Goal: Information Seeking & Learning: Learn about a topic

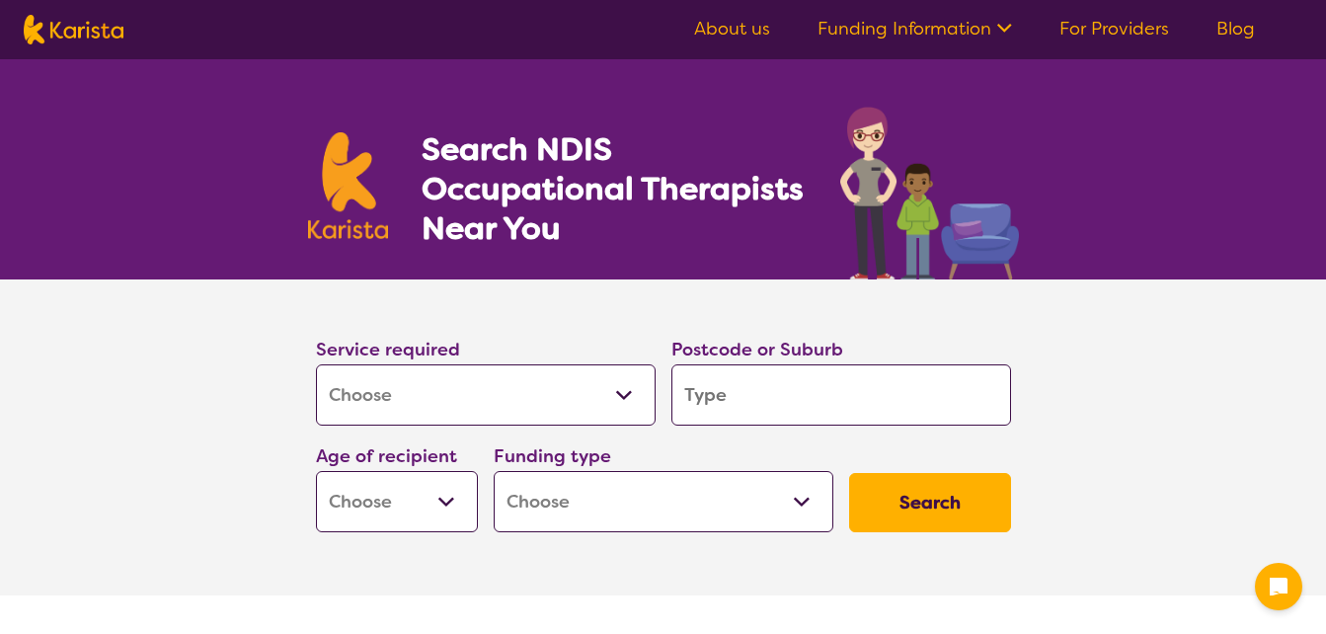
select select "[MEDICAL_DATA]"
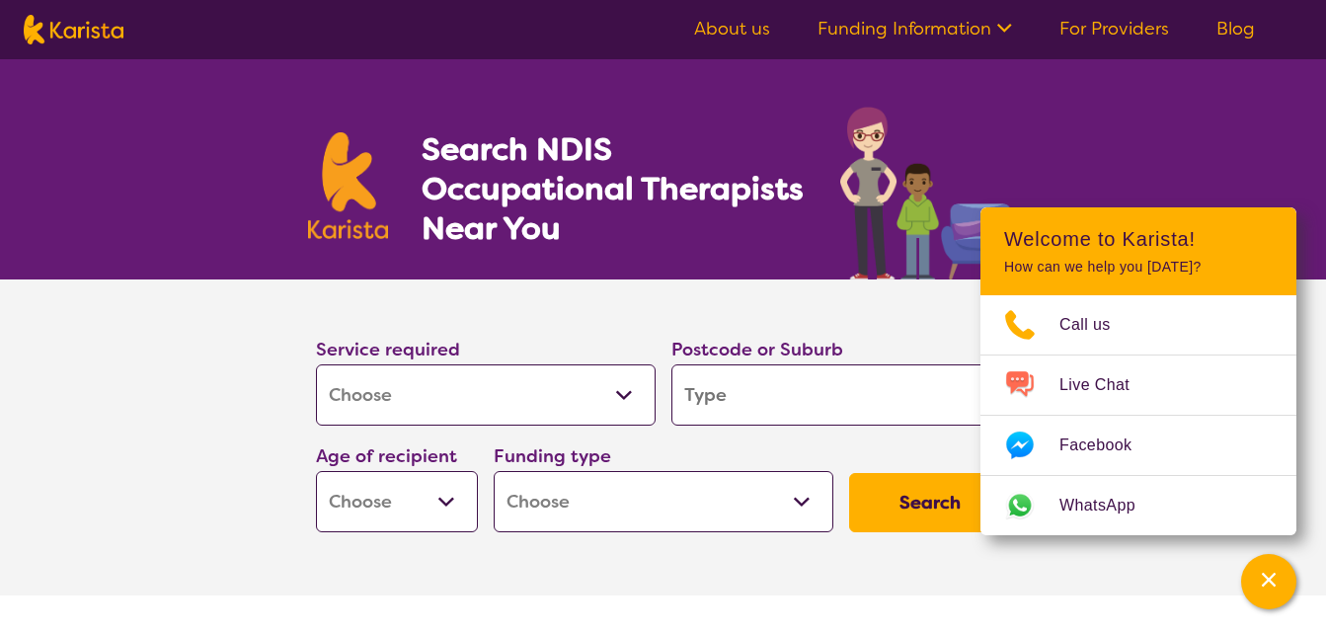
click at [747, 395] on input "search" at bounding box center [841, 394] width 340 height 61
type input "4"
type input "41"
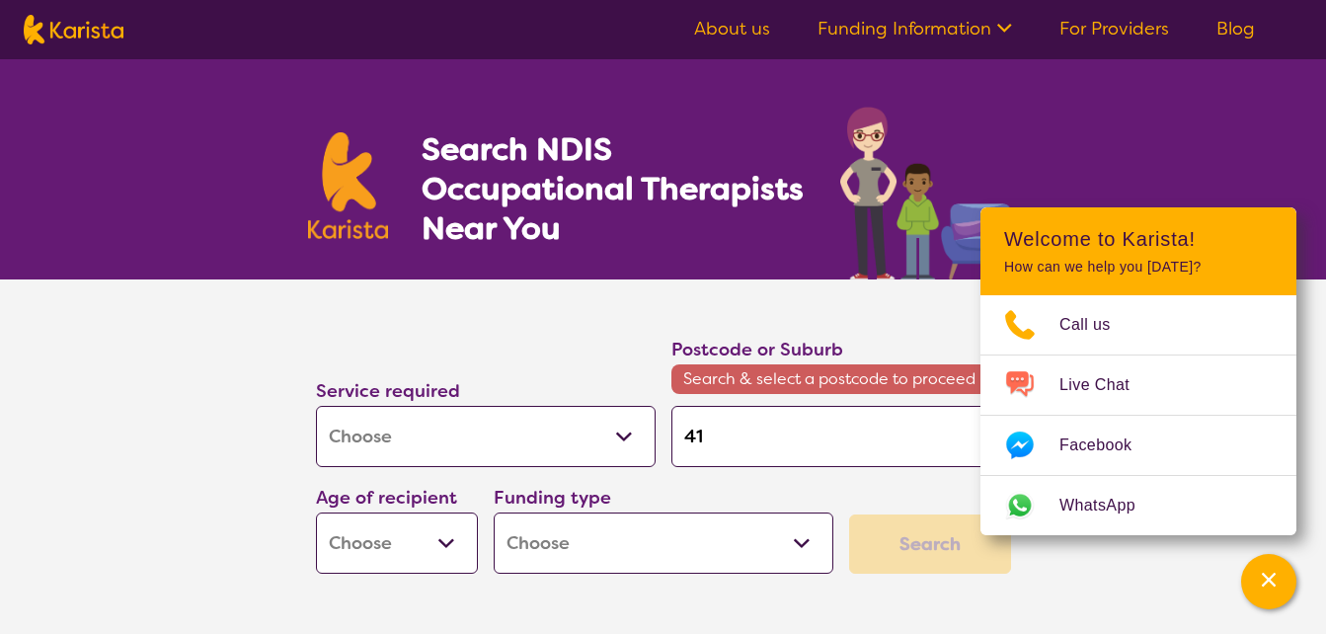
type input "412"
type input "4124"
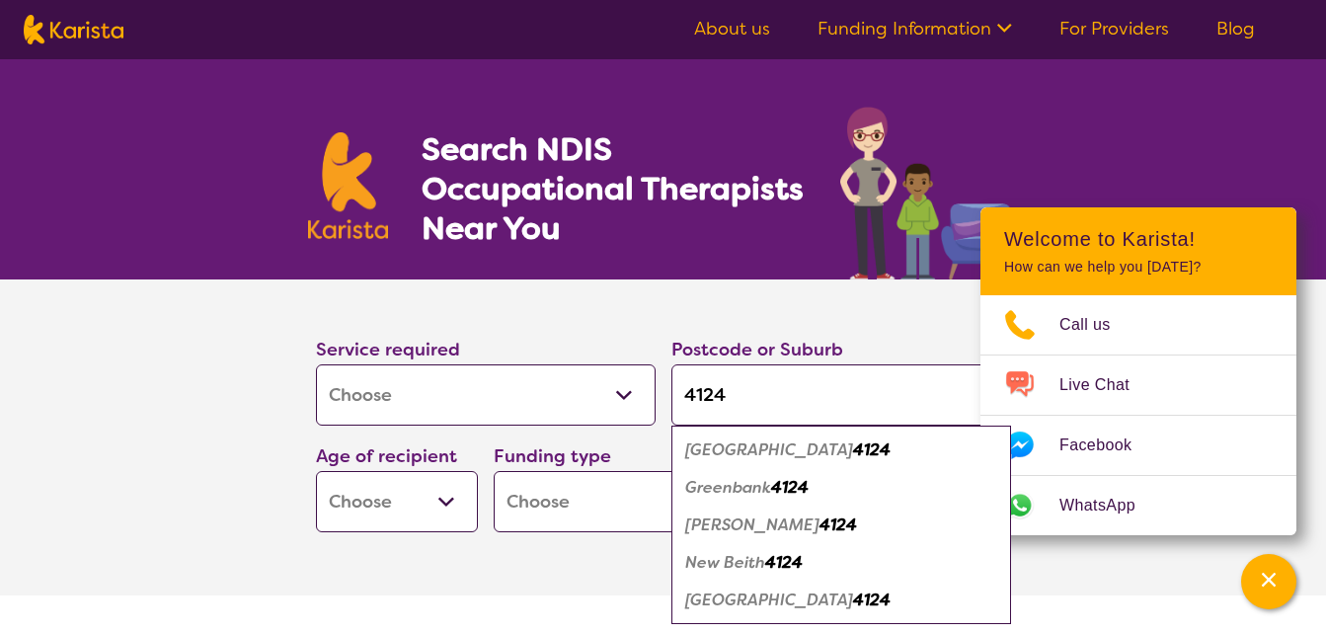
type input "4124"
click at [757, 451] on em "[GEOGRAPHIC_DATA]" at bounding box center [769, 449] width 168 height 21
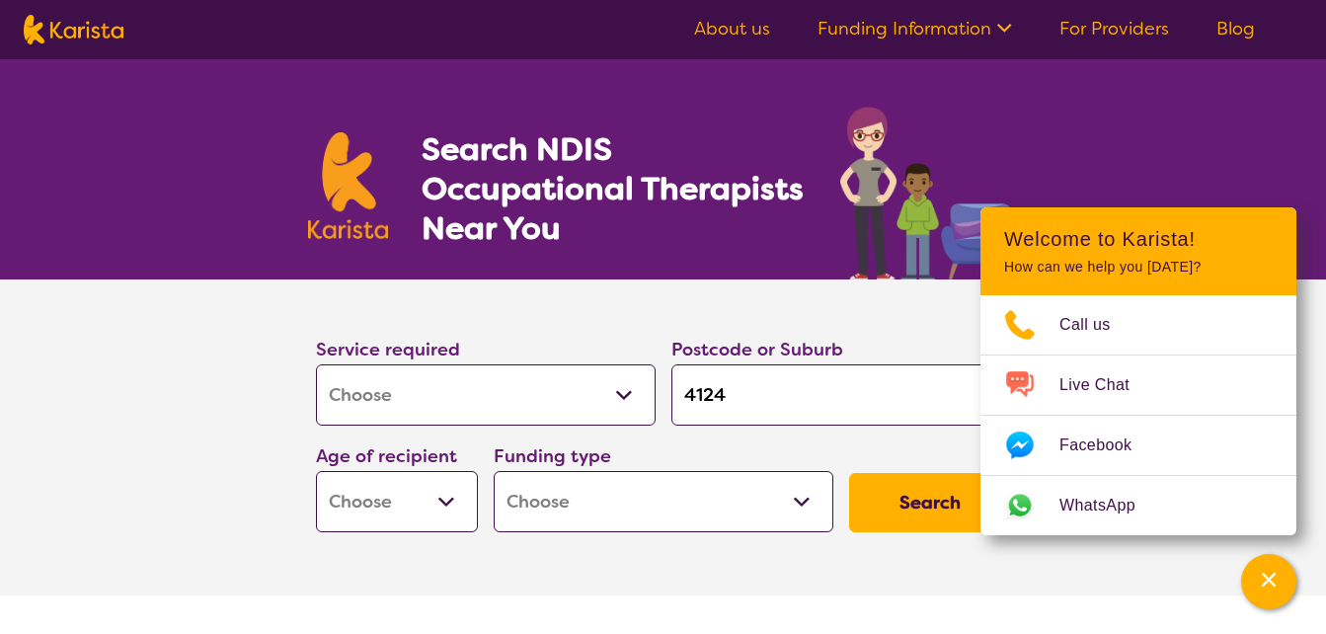
click at [440, 504] on select "Early Childhood - 0 to 9 Child - 10 to 11 Adolescent - 12 to 17 Adult - 18 to 6…" at bounding box center [397, 501] width 162 height 61
select select "AD"
click at [316, 471] on select "Early Childhood - 0 to 9 Child - 10 to 11 Adolescent - 12 to 17 Adult - 18 to 6…" at bounding box center [397, 501] width 162 height 61
select select "AD"
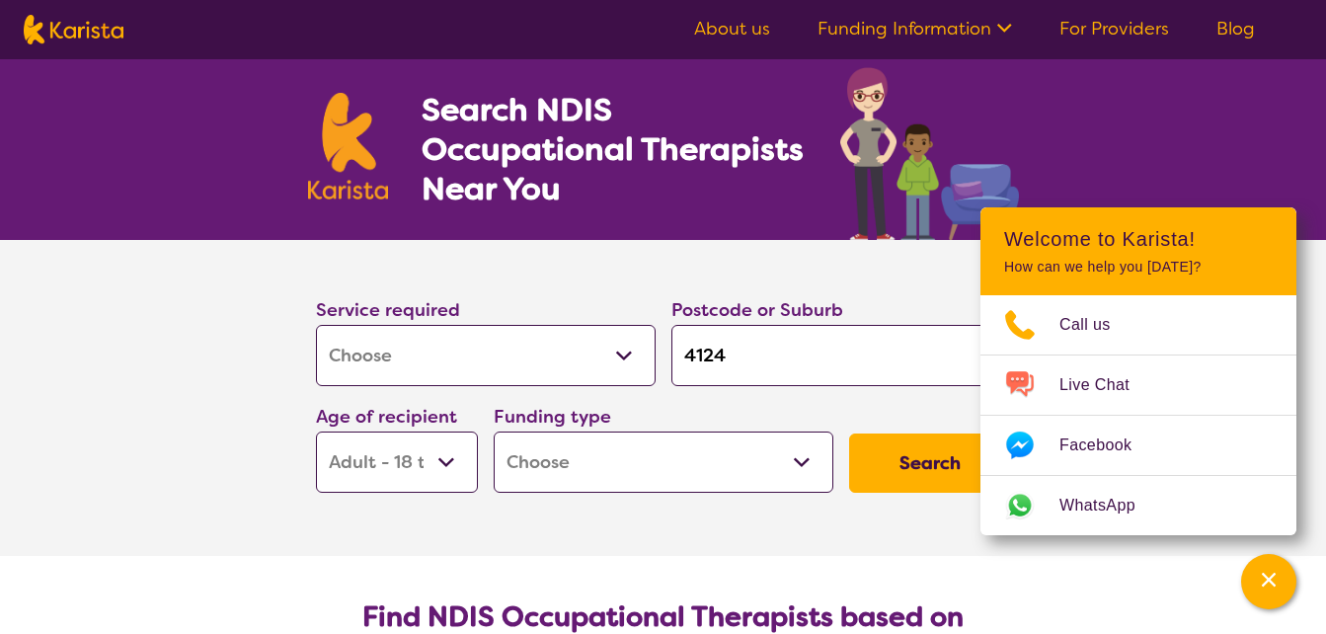
scroll to position [224, 0]
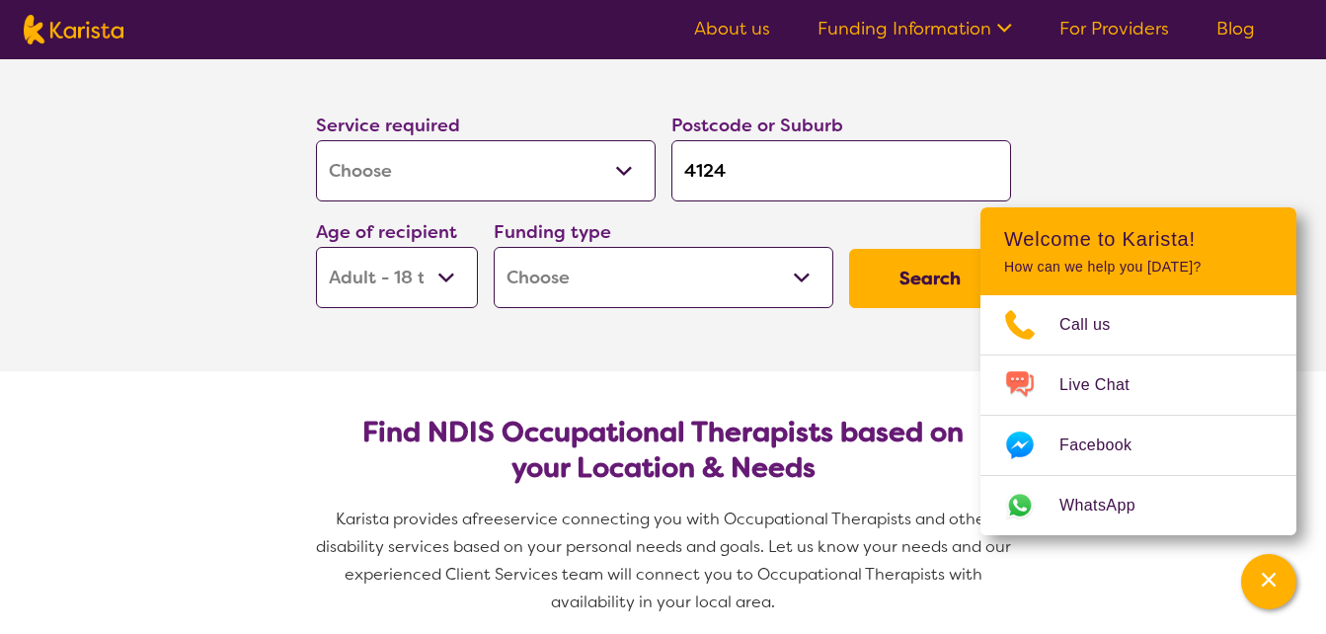
click at [806, 273] on select "Home Care Package (HCP) National Disability Insurance Scheme (NDIS) I don't know" at bounding box center [664, 277] width 340 height 61
select select "NDIS"
click at [494, 247] on select "Home Care Package (HCP) National Disability Insurance Scheme (NDIS) I don't know" at bounding box center [664, 277] width 340 height 61
select select "NDIS"
click at [885, 270] on button "Search" at bounding box center [930, 278] width 162 height 59
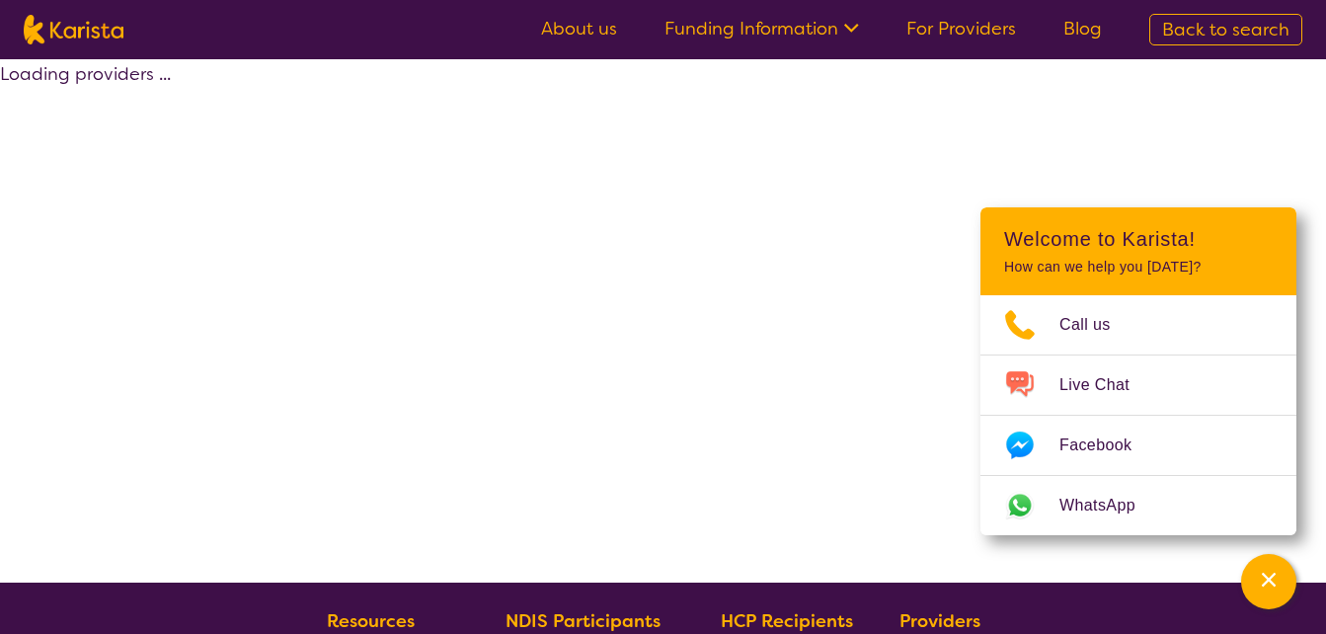
select select "by_score"
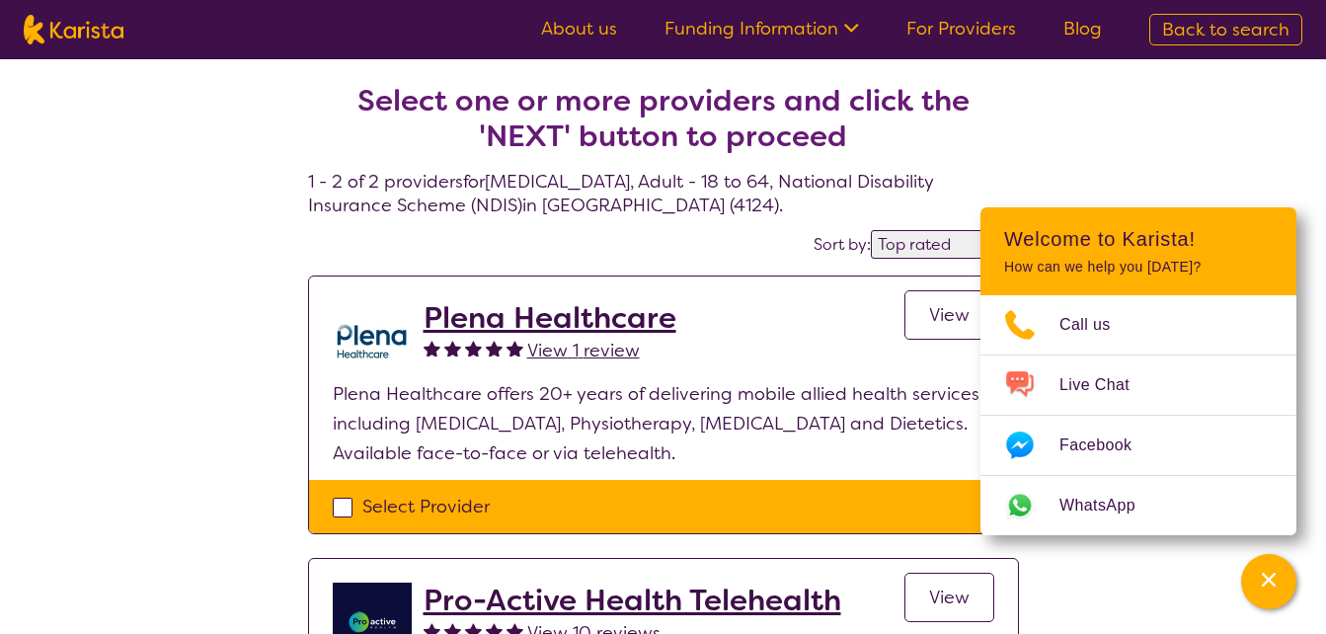
click at [1135, 114] on div "Select one or more providers and click the 'NEXT' button to proceed 1 - 2 of 2 …" at bounding box center [663, 458] width 1326 height 799
click at [1275, 580] on icon "Channel Menu" at bounding box center [1269, 580] width 20 height 20
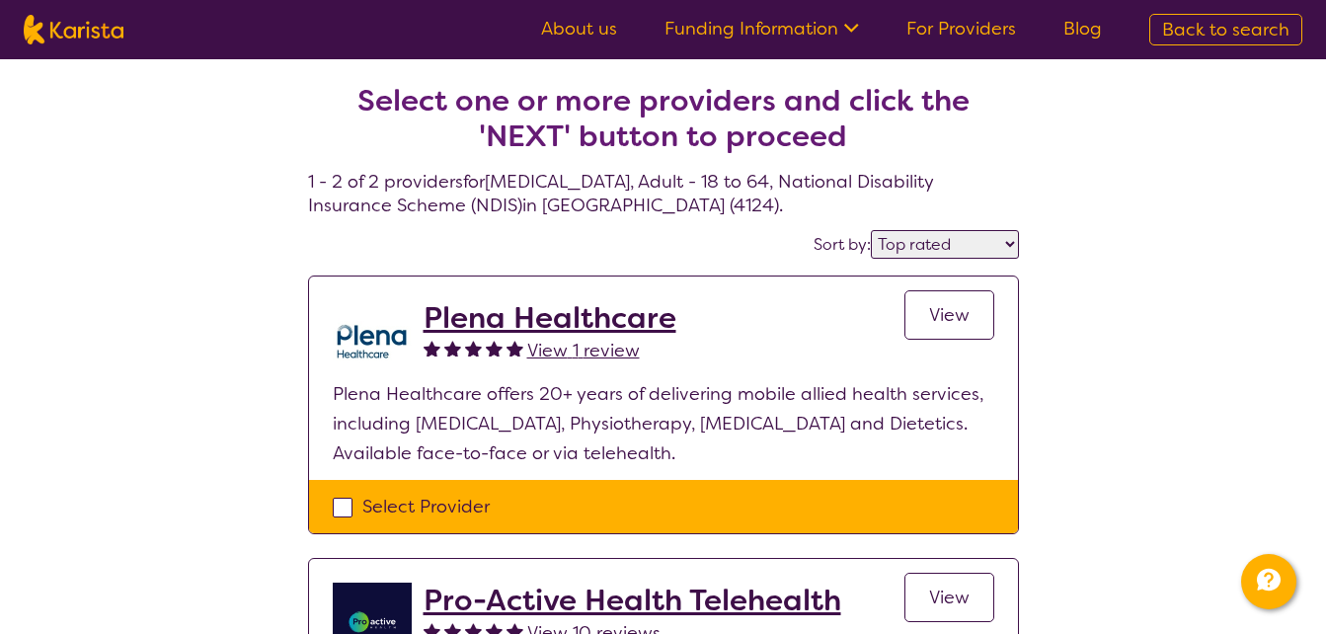
click at [947, 311] on span "View" at bounding box center [949, 315] width 40 height 24
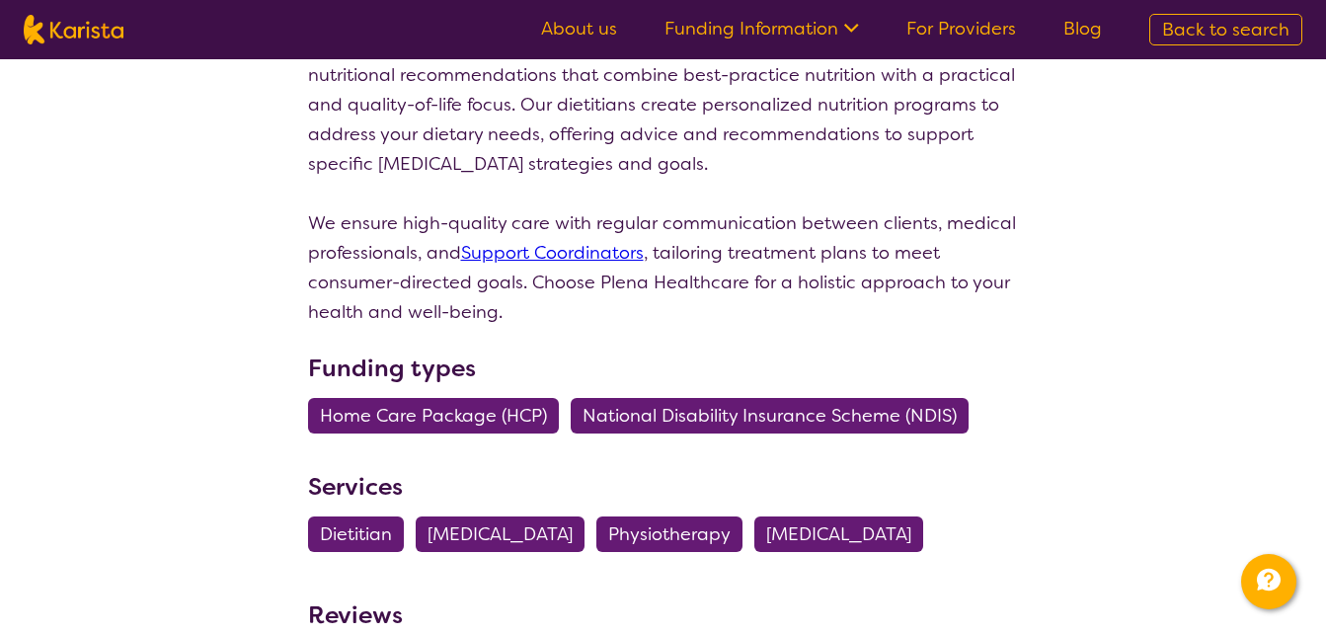
scroll to position [1843, 0]
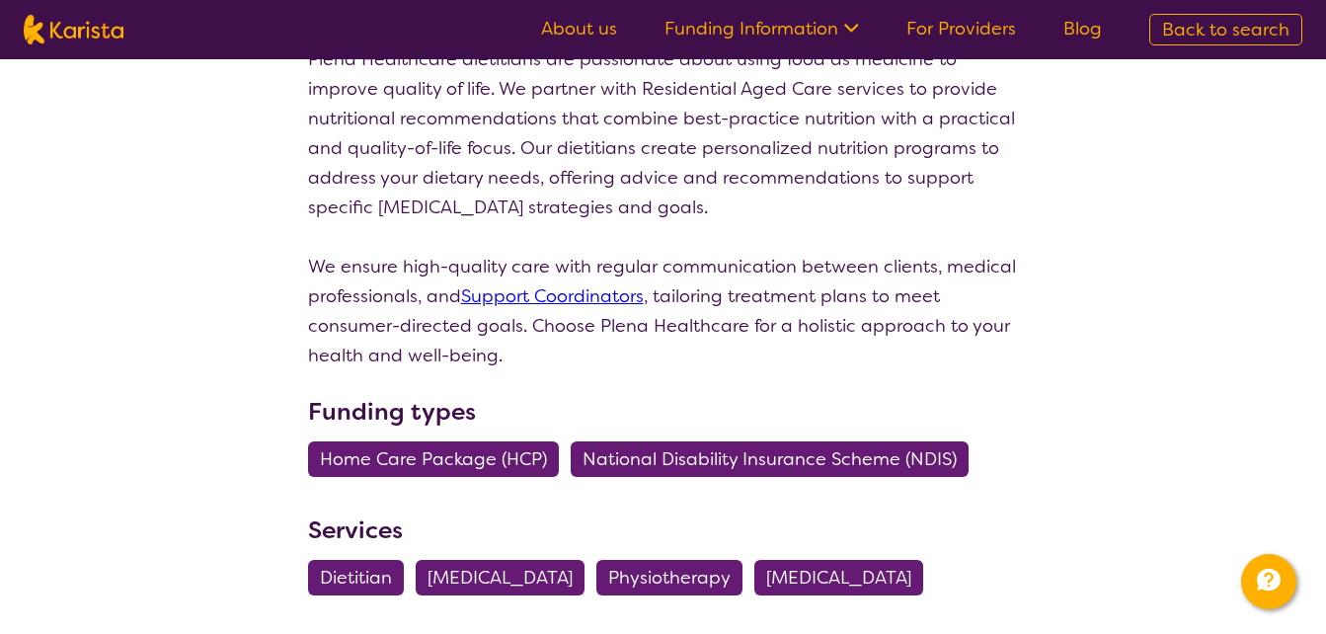
click at [847, 441] on span "National Disability Insurance Scheme (NDIS)" at bounding box center [770, 459] width 374 height 36
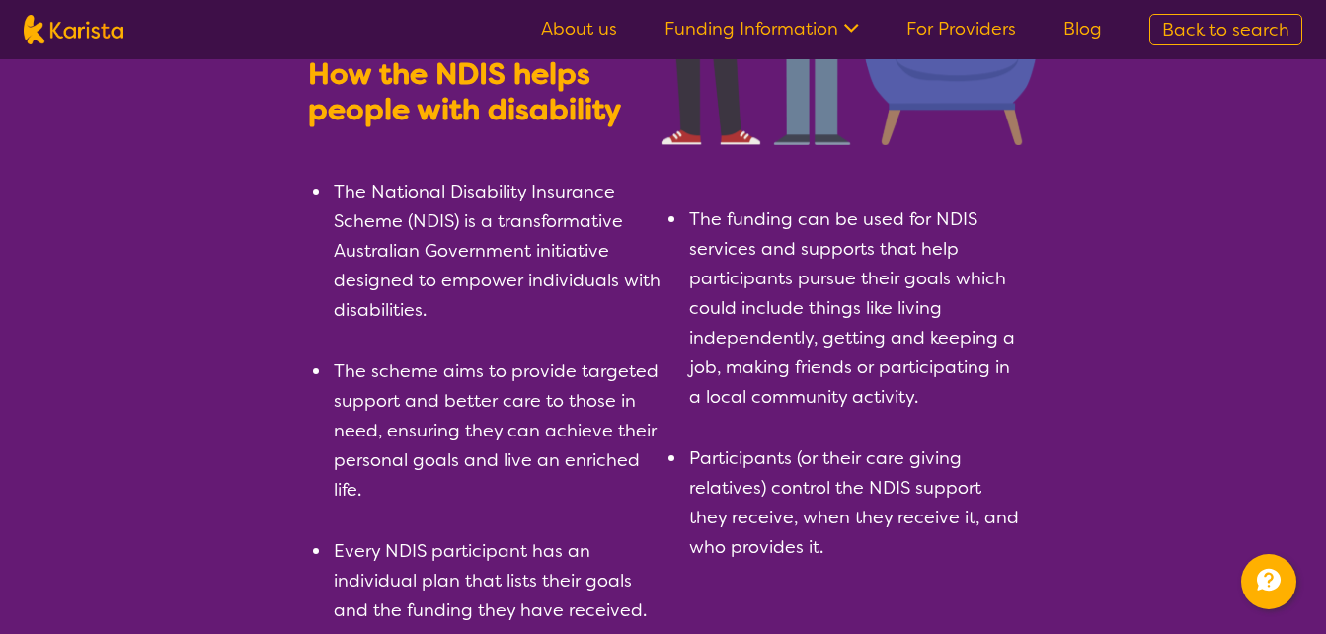
scroll to position [408, 0]
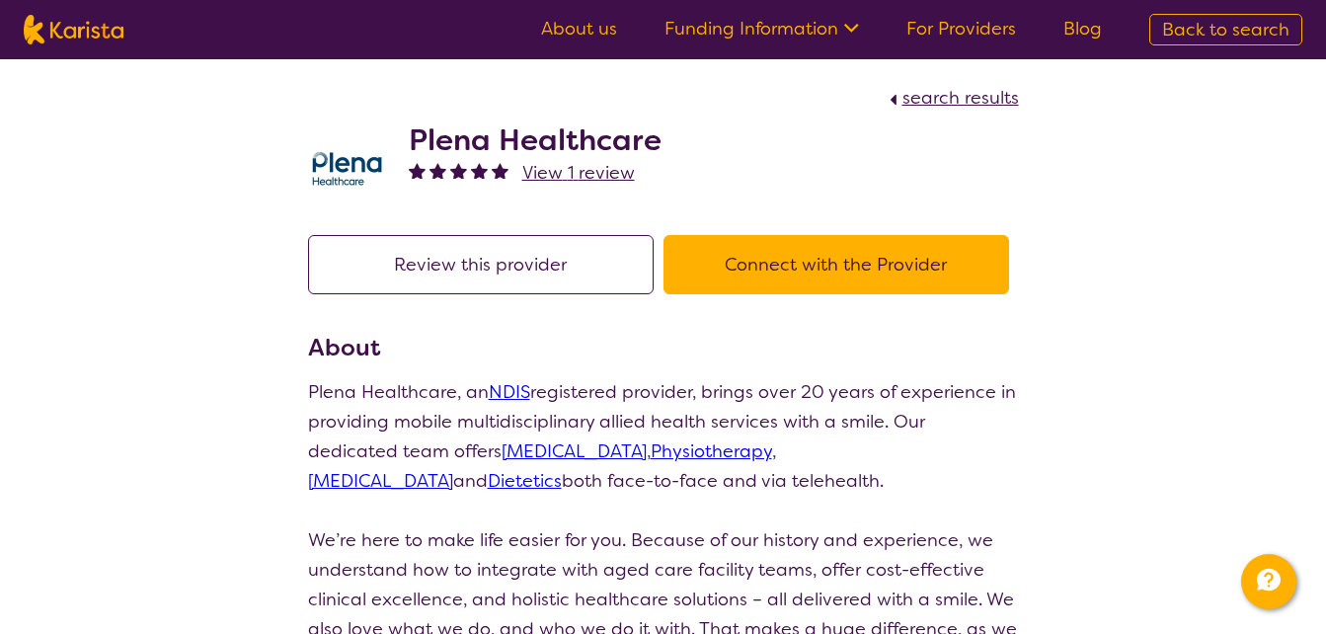
click at [537, 449] on link "[MEDICAL_DATA]" at bounding box center [574, 451] width 145 height 24
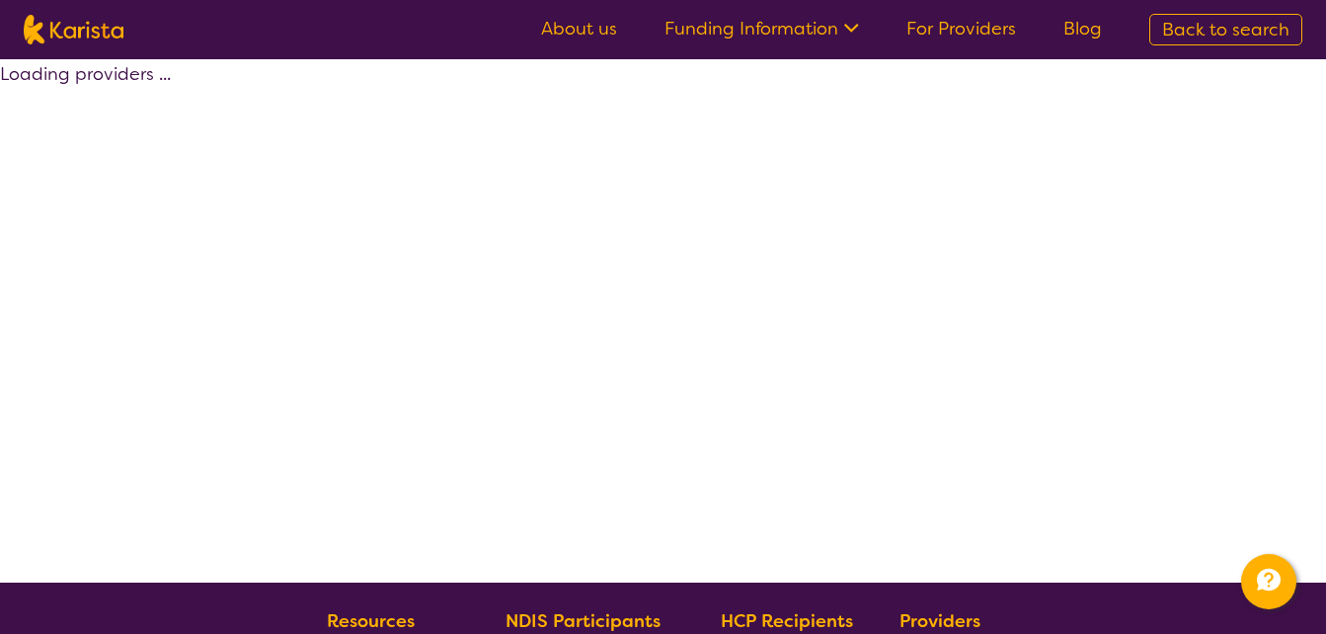
select select "by_score"
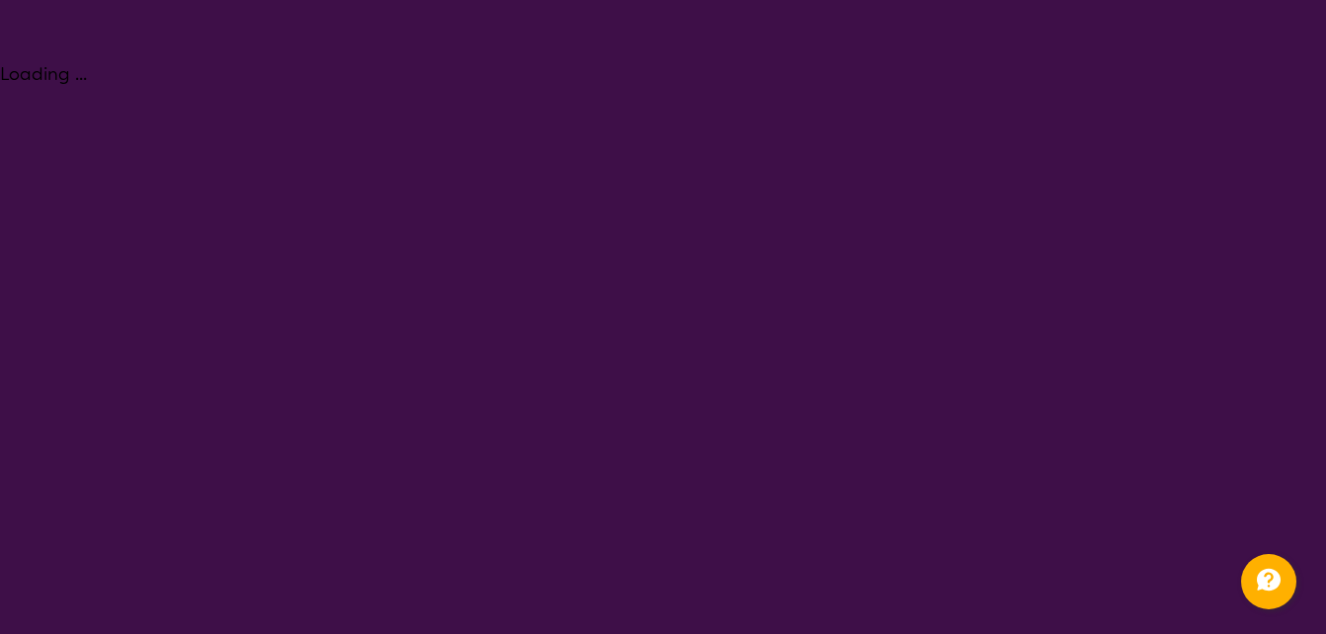
select select "[MEDICAL_DATA]"
select select "AD"
select select "NDIS"
select select "[MEDICAL_DATA]"
select select "AD"
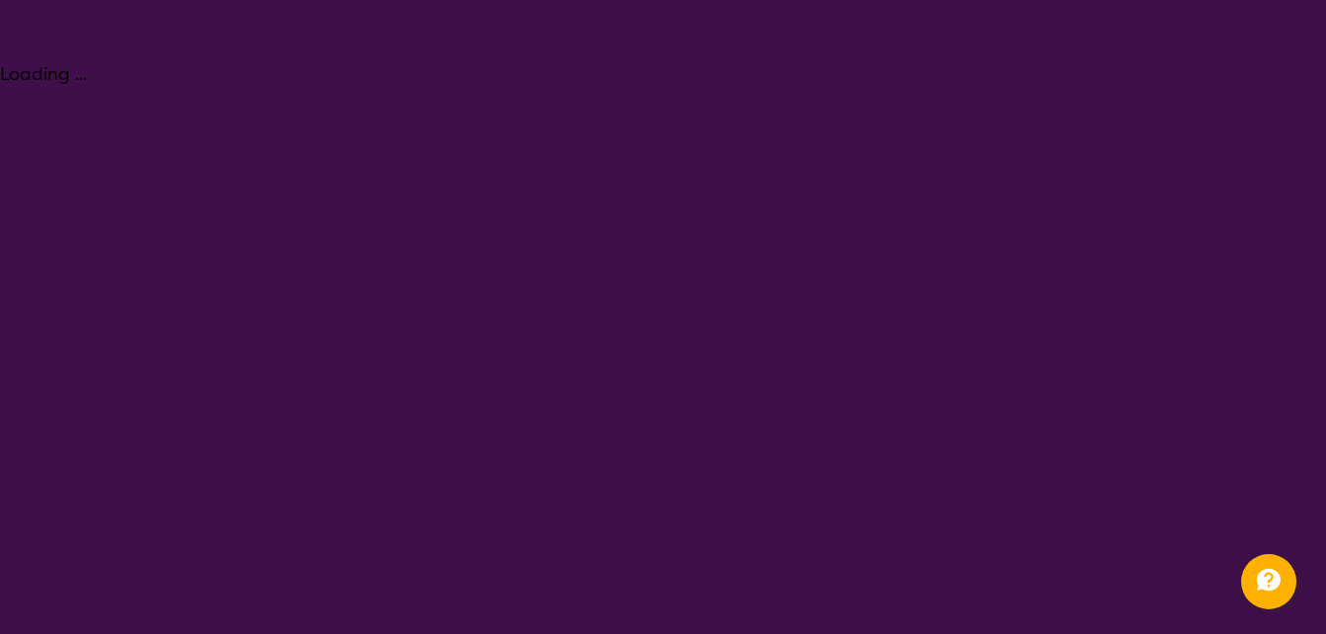
select select "NDIS"
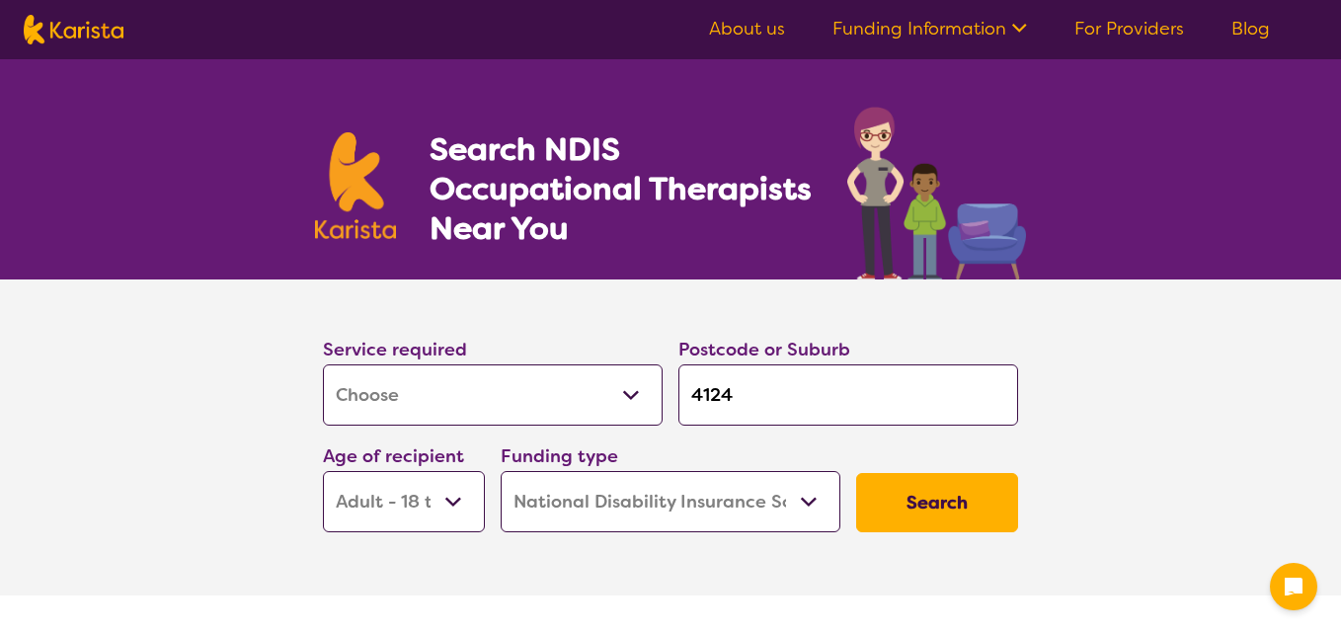
select select "[MEDICAL_DATA]"
select select "AD"
select select "NDIS"
select select "[MEDICAL_DATA]"
select select "AD"
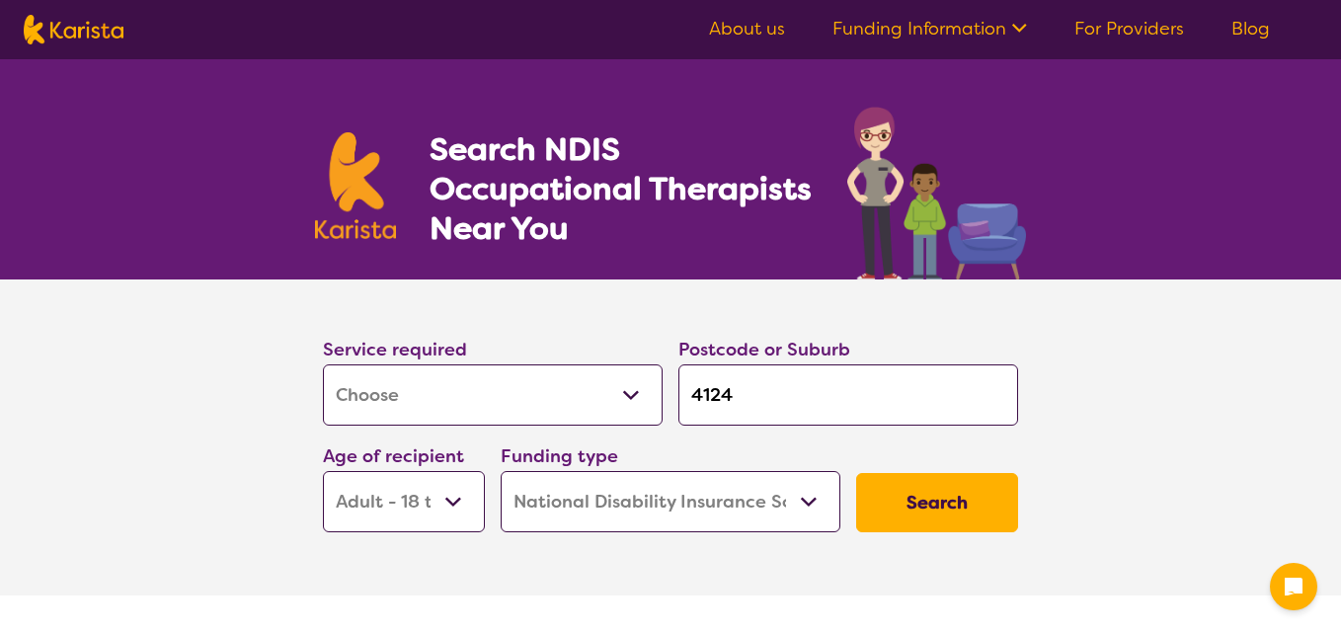
select select "NDIS"
